Goal: Transaction & Acquisition: Purchase product/service

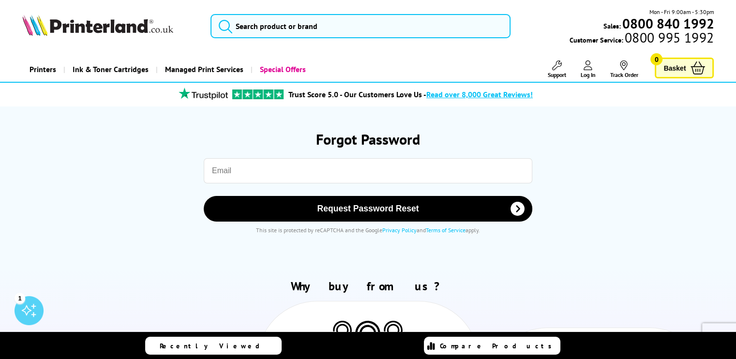
click at [286, 171] on input "email" at bounding box center [368, 170] width 328 height 25
type input "laikamanguiat8@gmail.com"
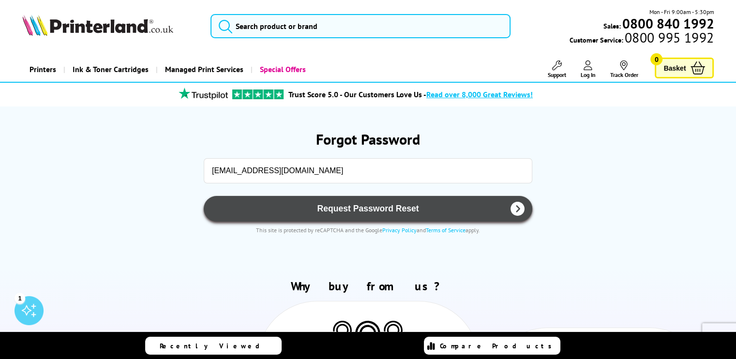
click at [342, 198] on button "Request Password Reset" at bounding box center [368, 209] width 328 height 26
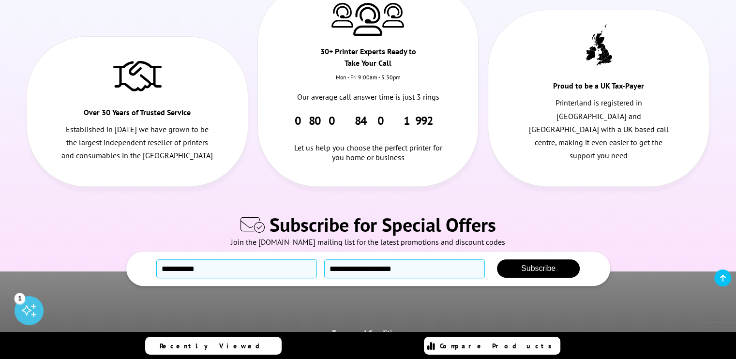
scroll to position [299, 0]
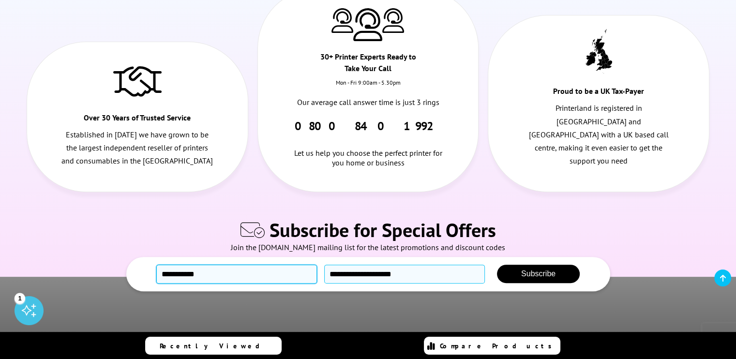
click at [264, 265] on input "text" at bounding box center [236, 274] width 161 height 19
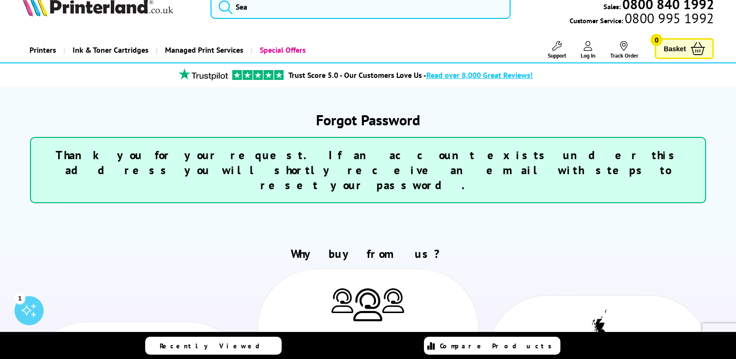
scroll to position [19, 0]
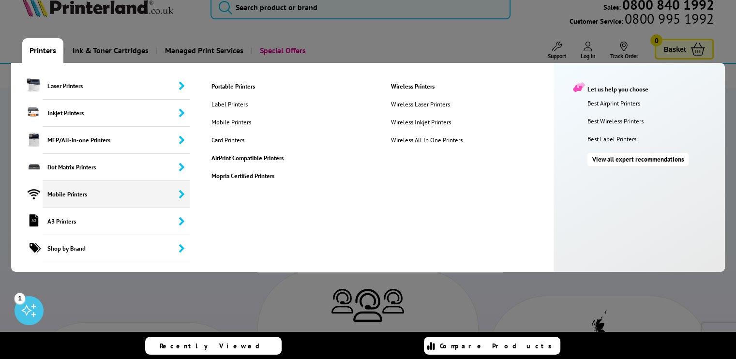
click at [66, 193] on span "Mobile Printers" at bounding box center [116, 194] width 147 height 27
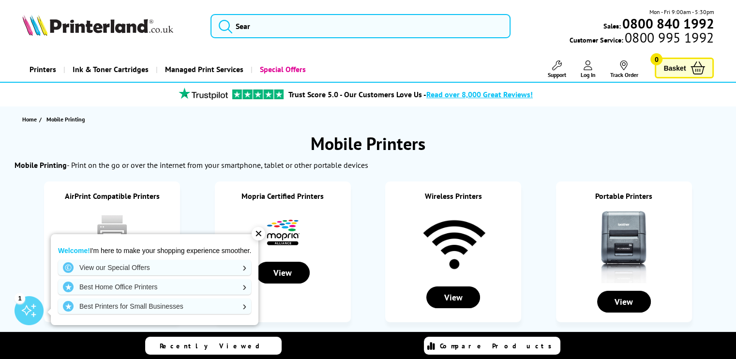
click at [260, 231] on div "✕" at bounding box center [258, 234] width 14 height 14
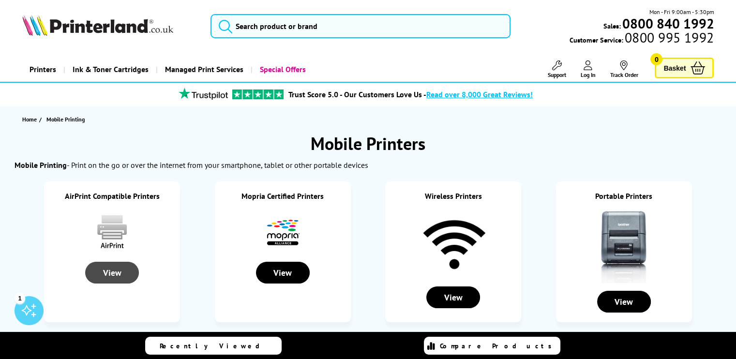
click at [106, 280] on div "View" at bounding box center [112, 273] width 54 height 22
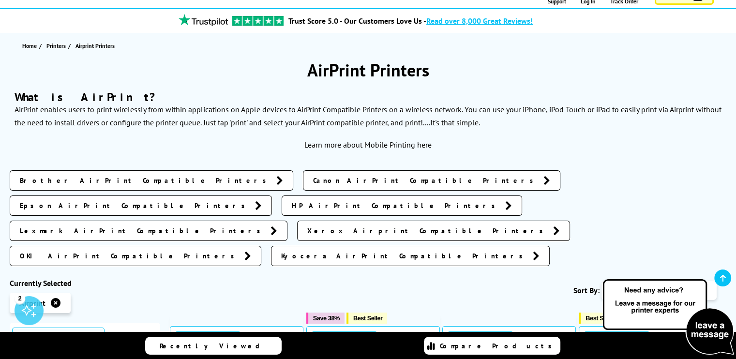
scroll to position [75, 0]
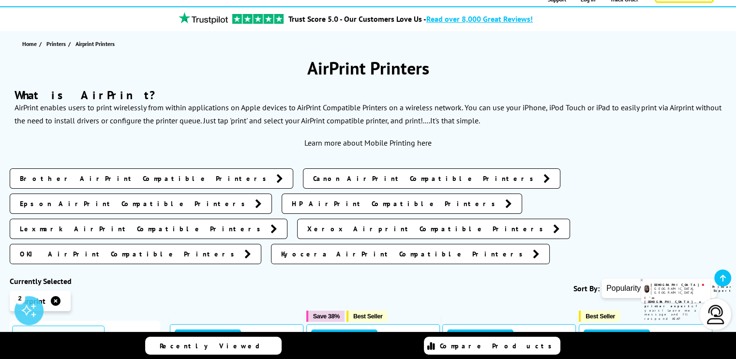
click at [558, 264] on icon at bounding box center [558, 266] width 6 height 7
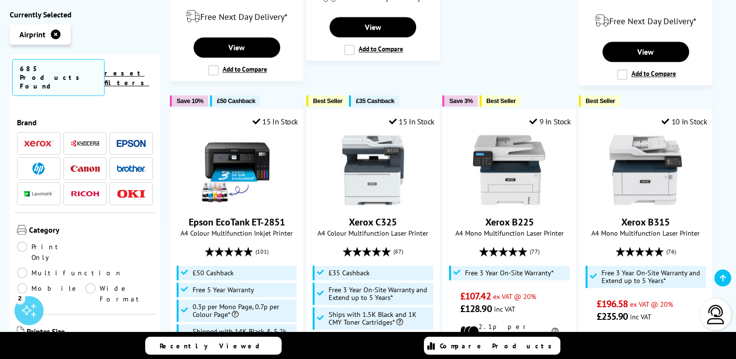
scroll to position [1098, 0]
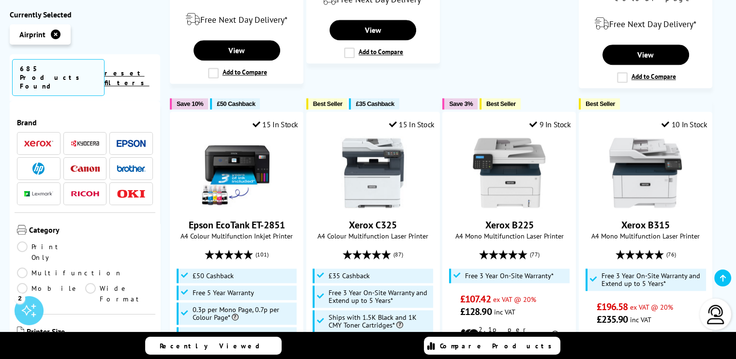
click at [87, 165] on img at bounding box center [85, 168] width 29 height 6
